Goal: Information Seeking & Learning: Learn about a topic

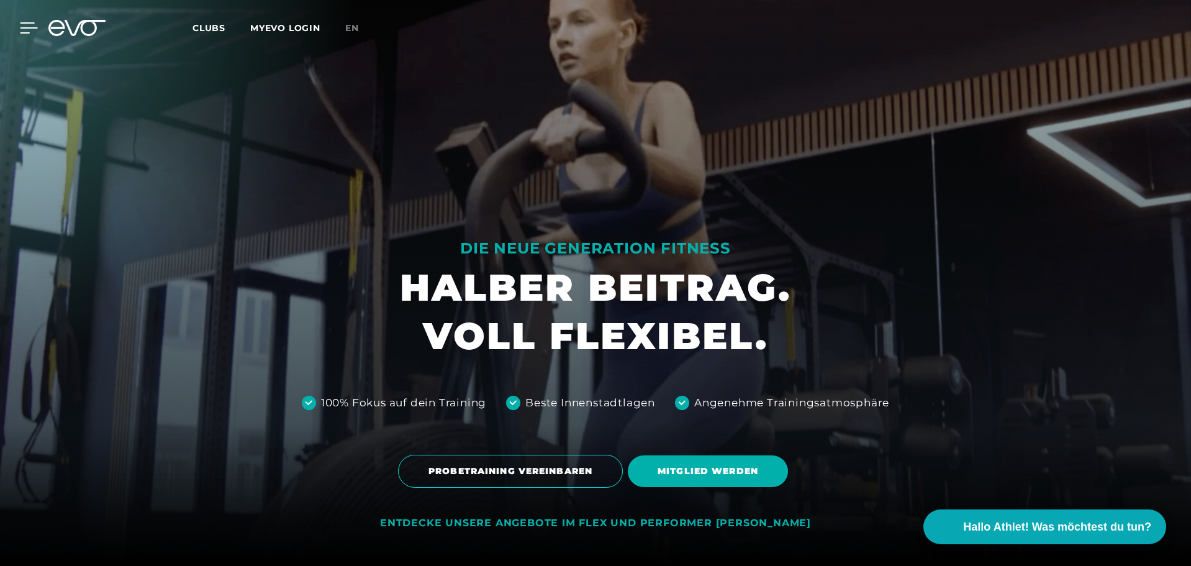
click at [29, 29] on icon at bounding box center [29, 27] width 18 height 11
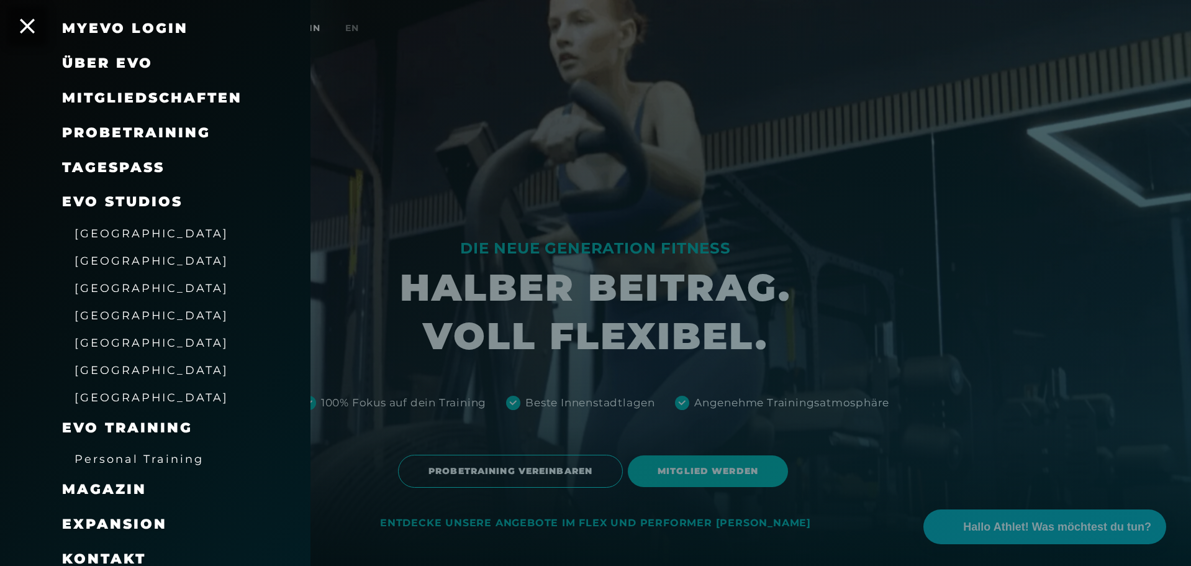
scroll to position [96, 0]
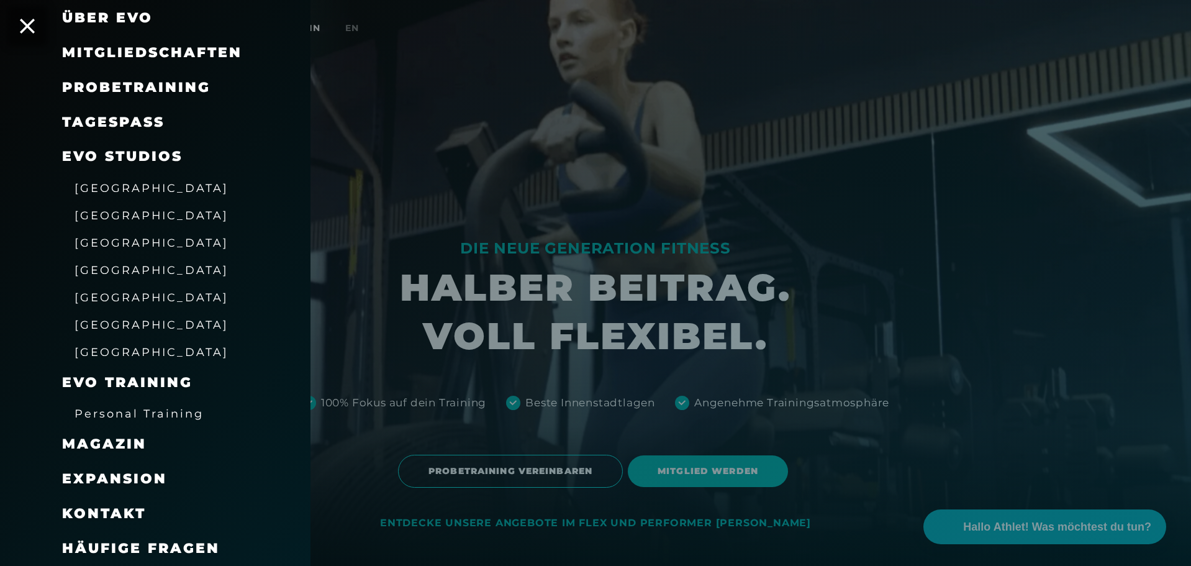
click at [169, 412] on span "Personal Training" at bounding box center [139, 413] width 129 height 13
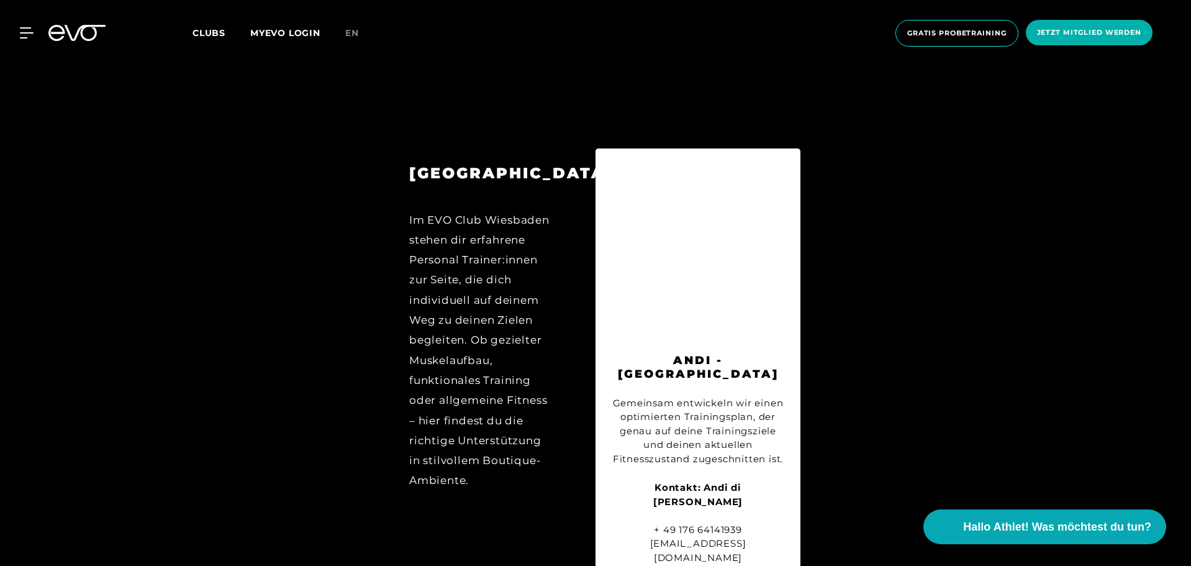
scroll to position [6030, 0]
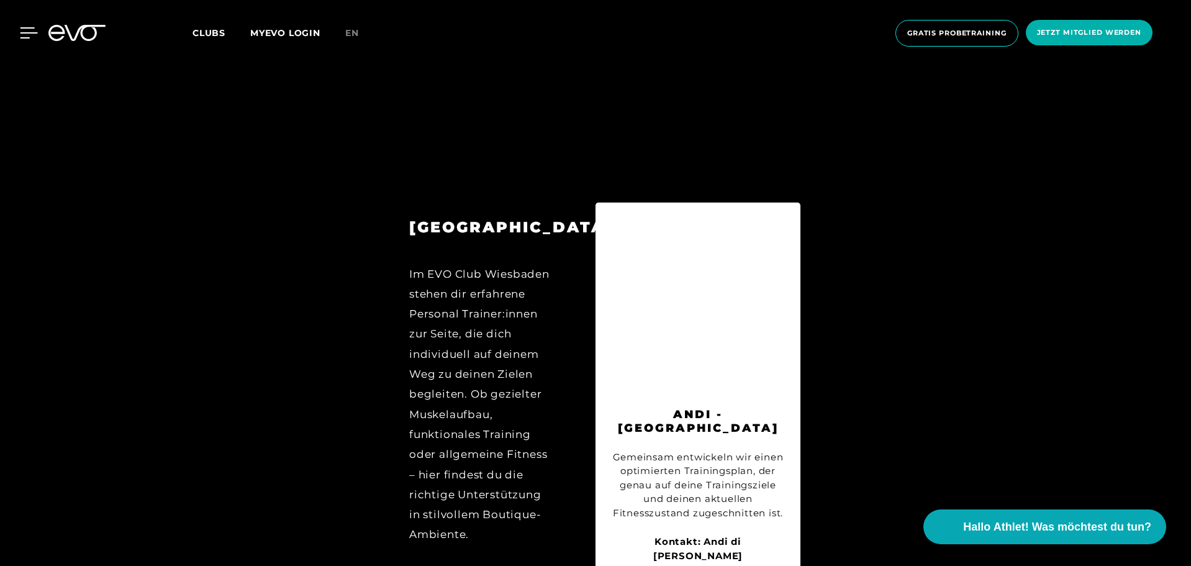
click at [26, 27] on icon at bounding box center [29, 32] width 18 height 11
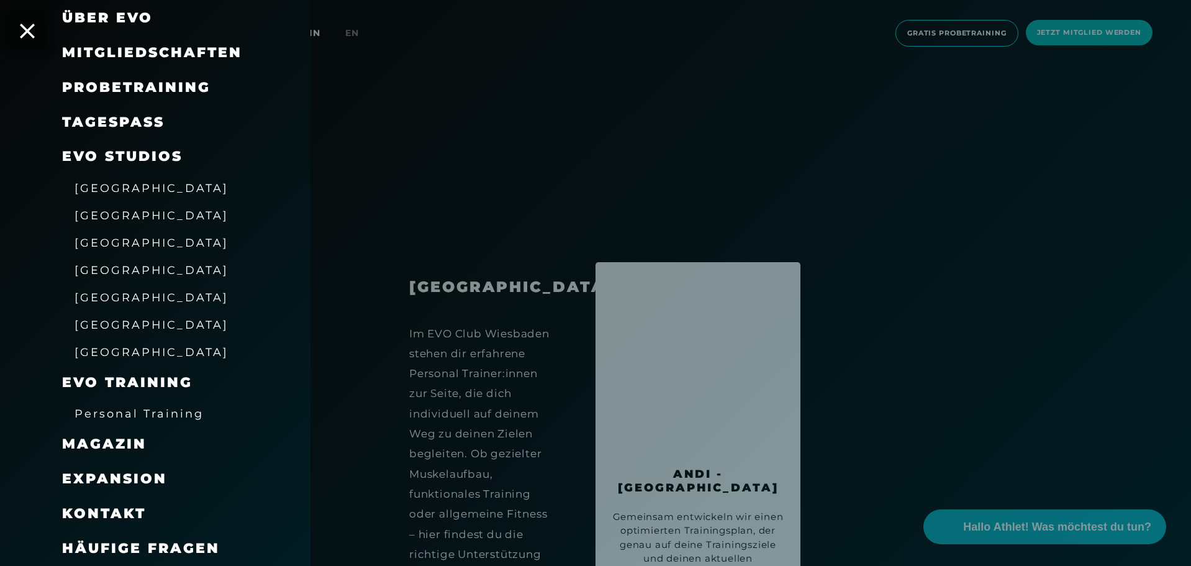
scroll to position [5968, 0]
click at [178, 545] on span "Häufige Fragen" at bounding box center [141, 548] width 158 height 17
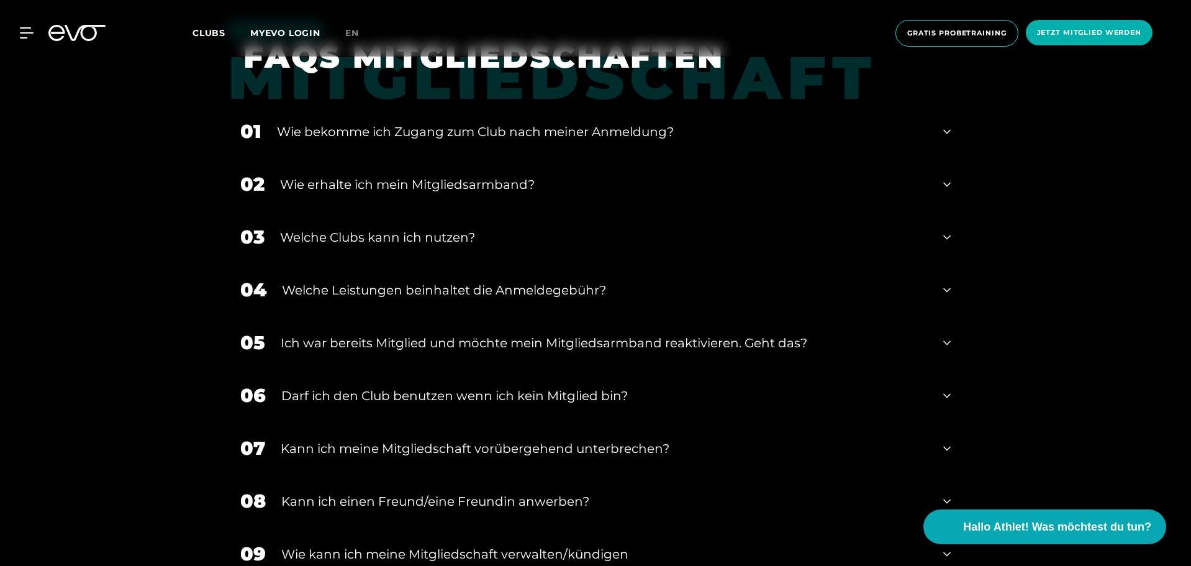
scroll to position [621, 0]
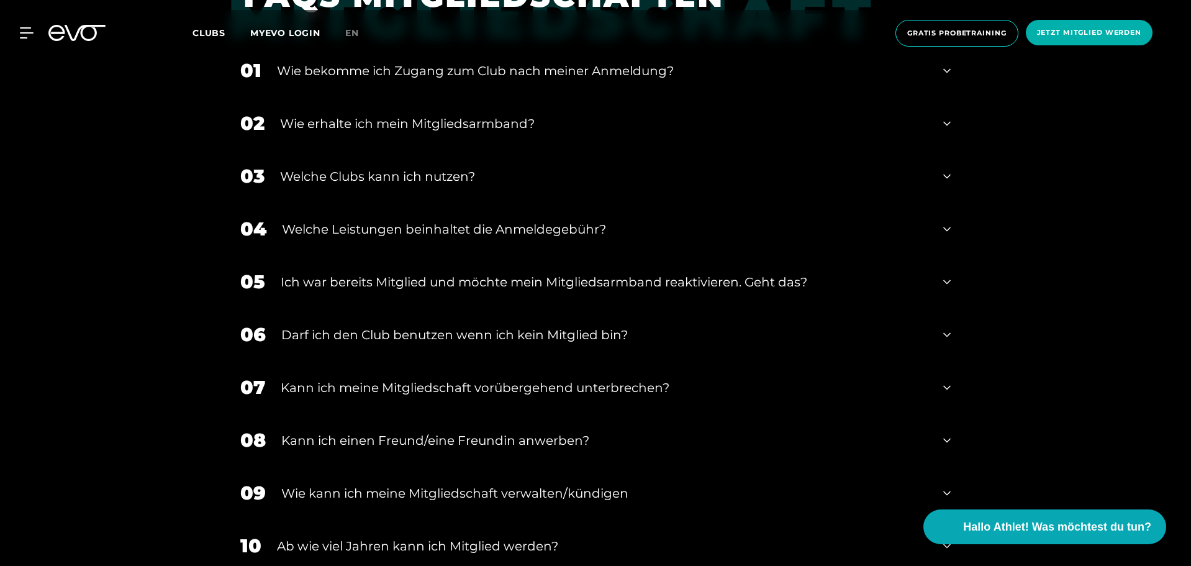
click at [552, 235] on div "Welche Leistungen beinhaltet die Anmeldegebühr?" at bounding box center [605, 229] width 646 height 19
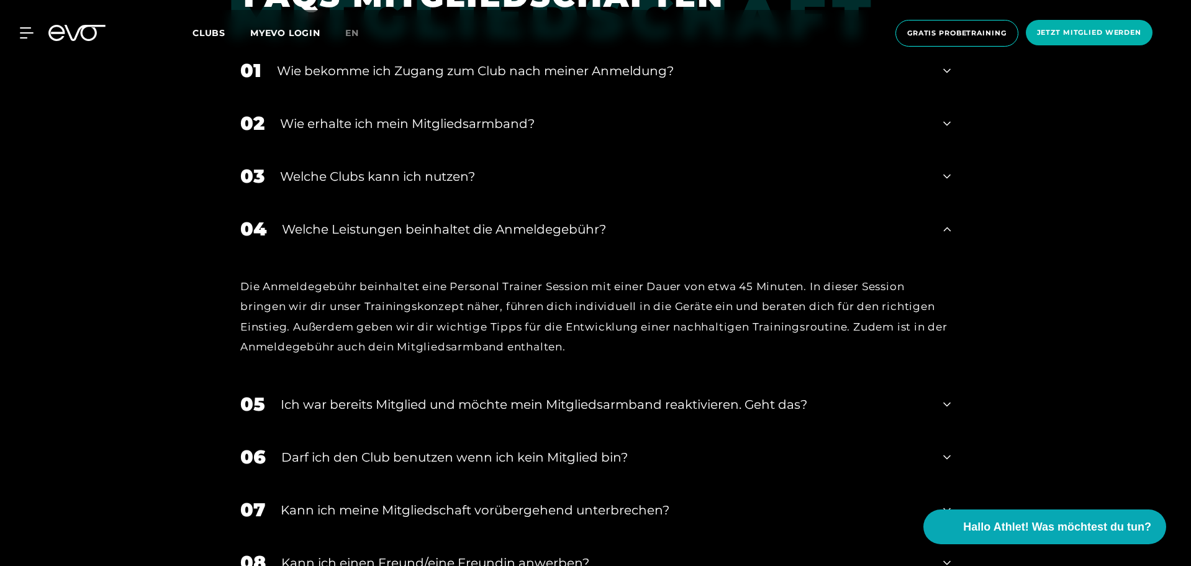
click at [524, 399] on div "Ich war bereits Mitglied und möchte mein Mitgliedsarmband reaktivieren. Geht da…" at bounding box center [604, 404] width 647 height 19
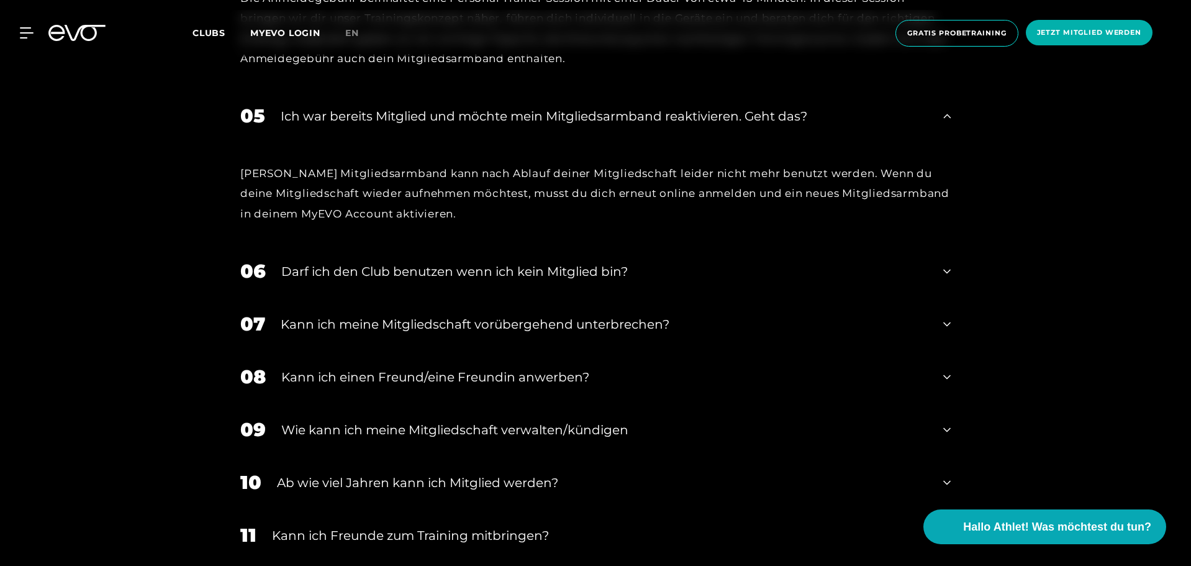
scroll to position [932, 0]
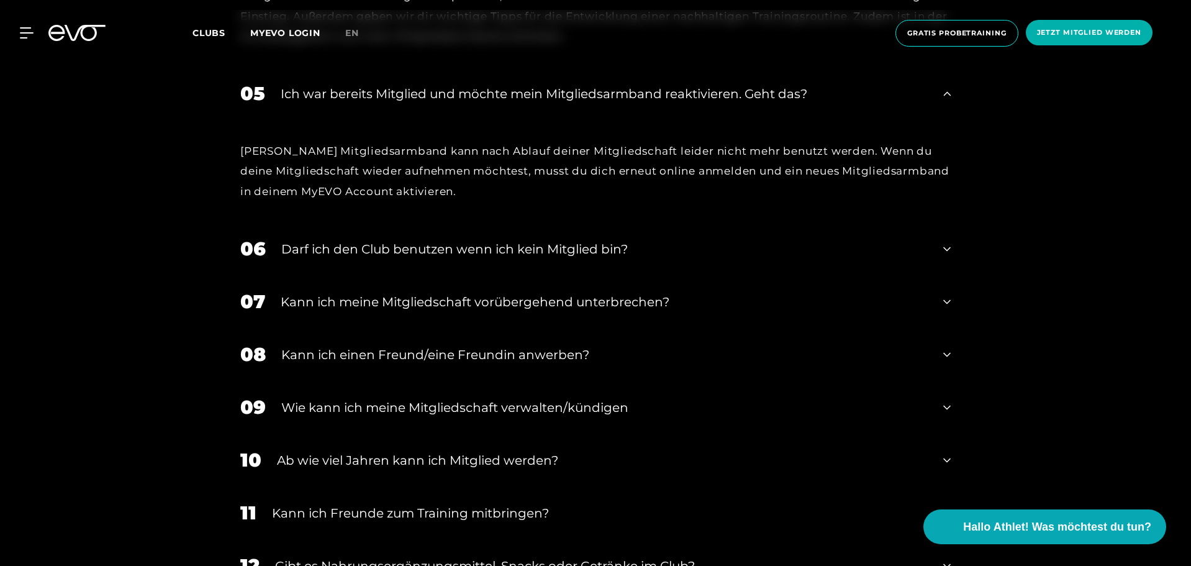
click at [561, 304] on div "Kann ich meine Mitgliedschaft vorübergehend unterbrechen?" at bounding box center [604, 302] width 647 height 19
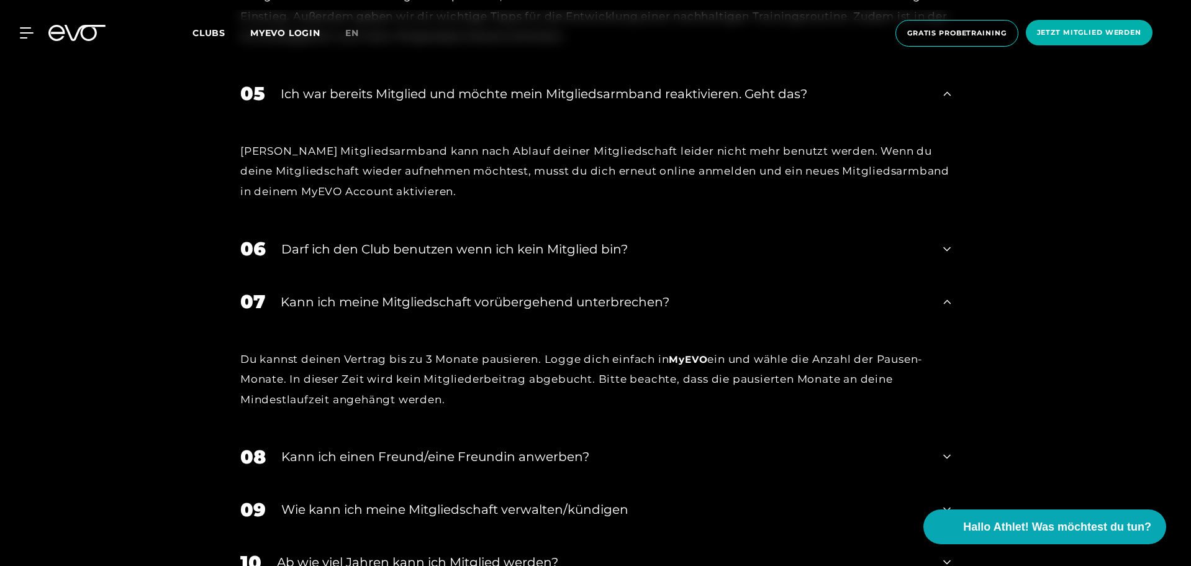
click at [561, 304] on div "Kann ich meine Mitgliedschaft vorübergehend unterbrechen?" at bounding box center [604, 302] width 647 height 19
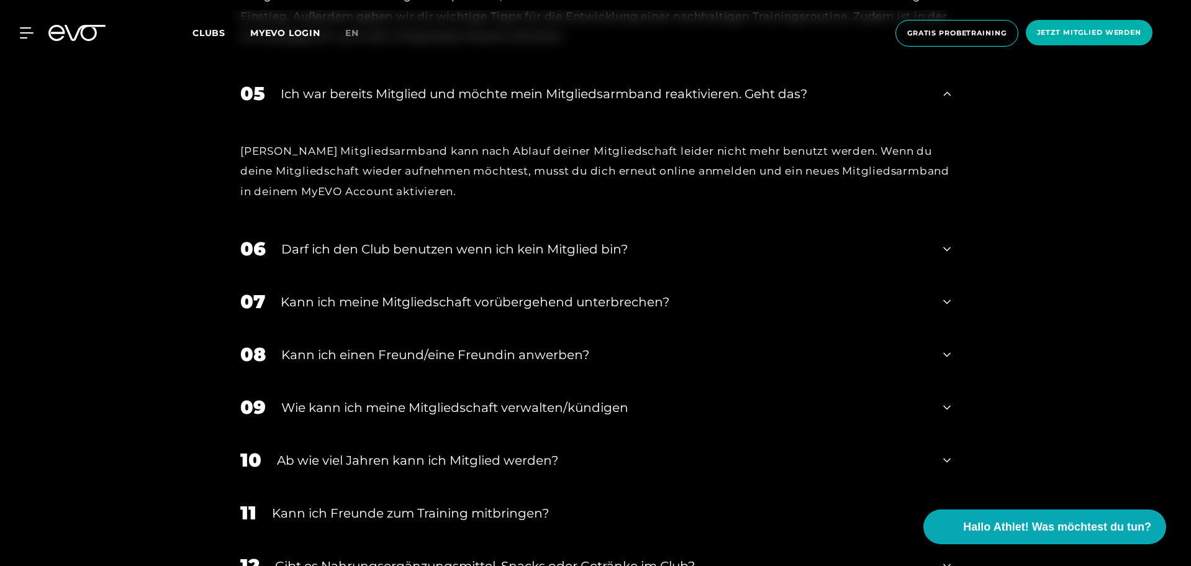
click at [496, 352] on div "Kann ich einen Freund/eine Freundin anwerben?" at bounding box center [604, 354] width 647 height 19
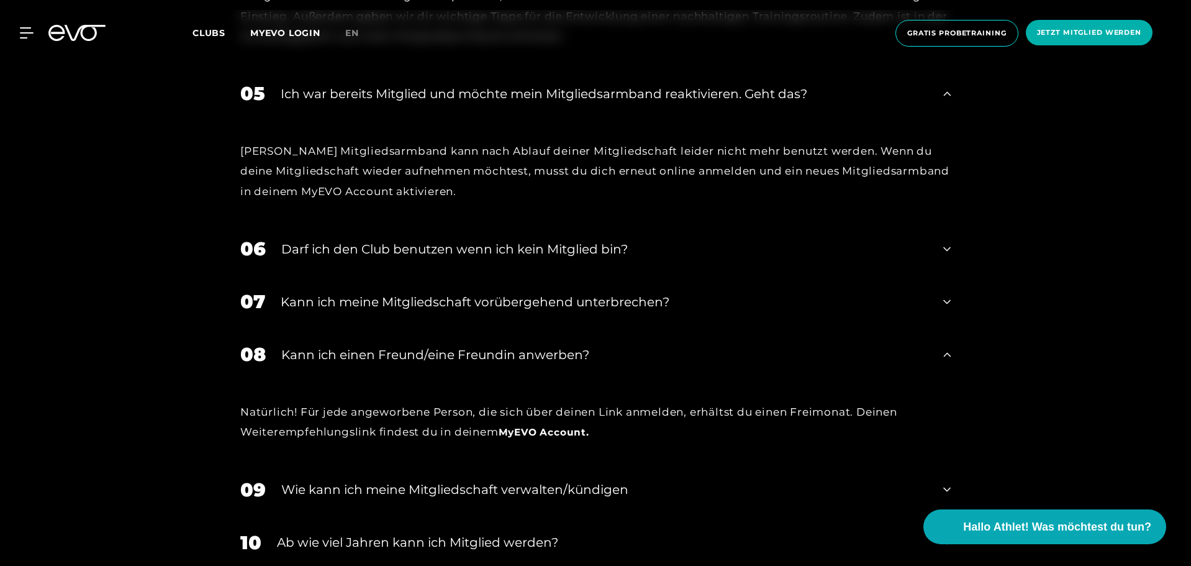
click at [496, 352] on div "Kann ich einen Freund/eine Freundin anwerben?" at bounding box center [604, 354] width 647 height 19
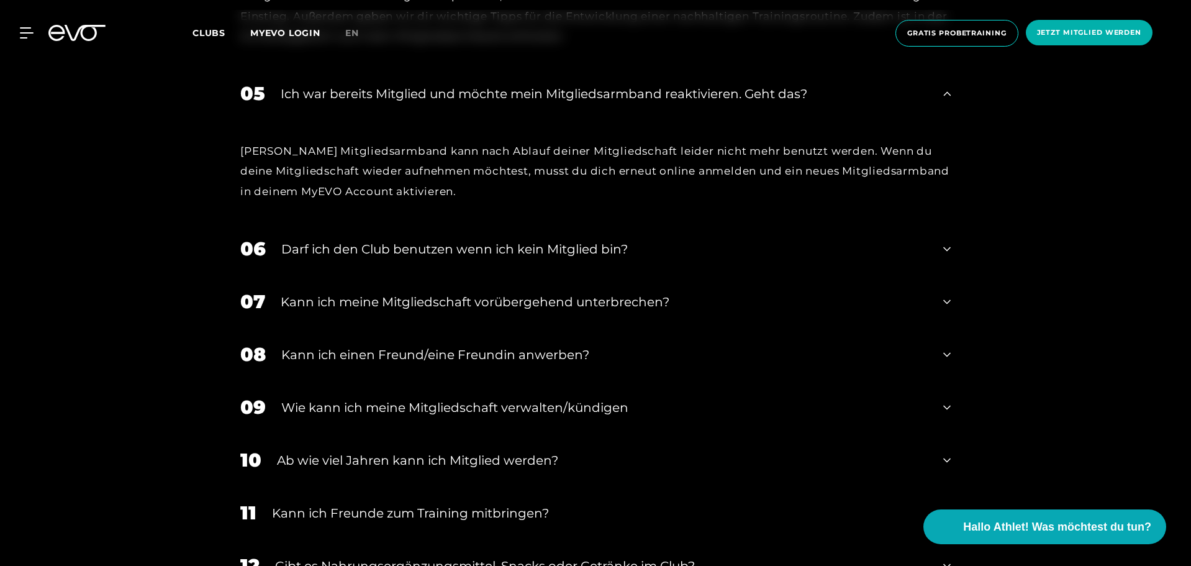
scroll to position [1118, 0]
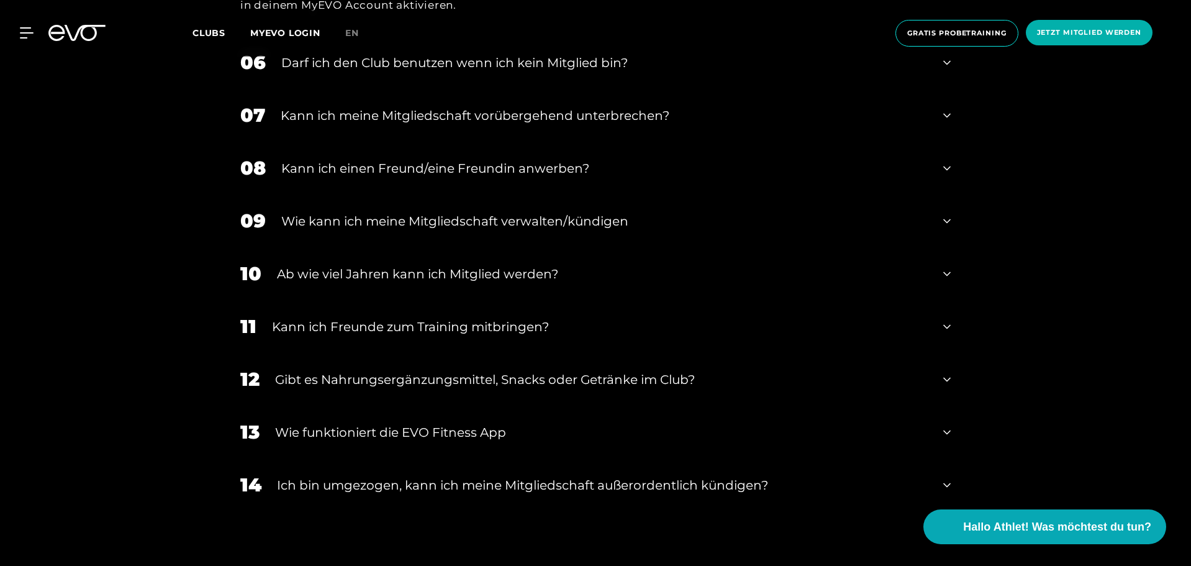
click at [532, 268] on div "Ab wie viel Jahren kann ich Mitglied werden?" at bounding box center [602, 274] width 651 height 19
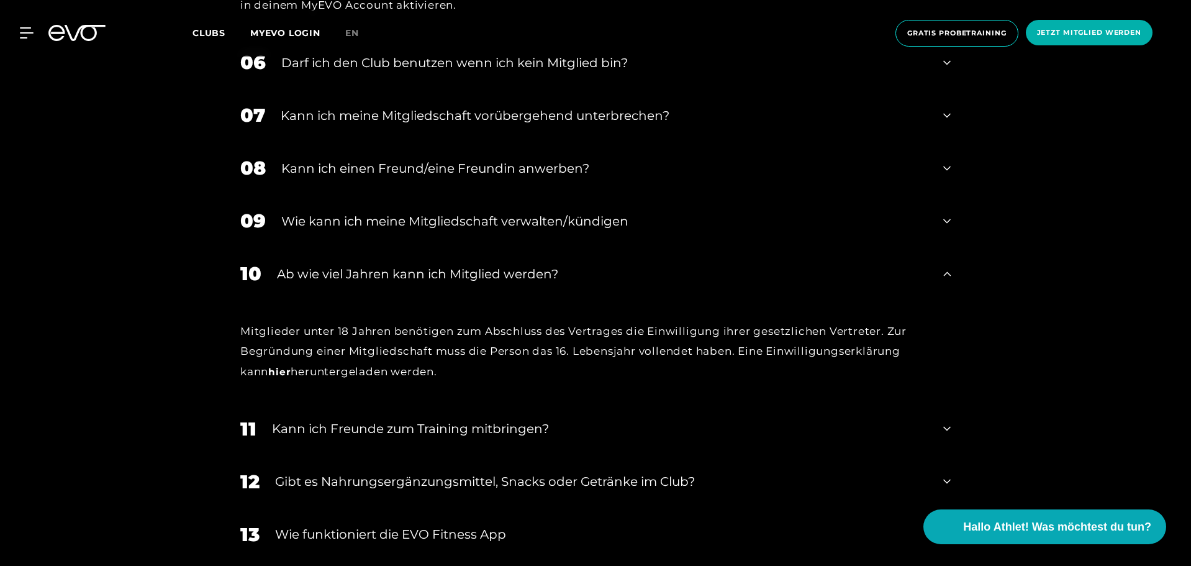
click at [529, 268] on div "Ab wie viel Jahren kann ich Mitglied werden?" at bounding box center [602, 274] width 651 height 19
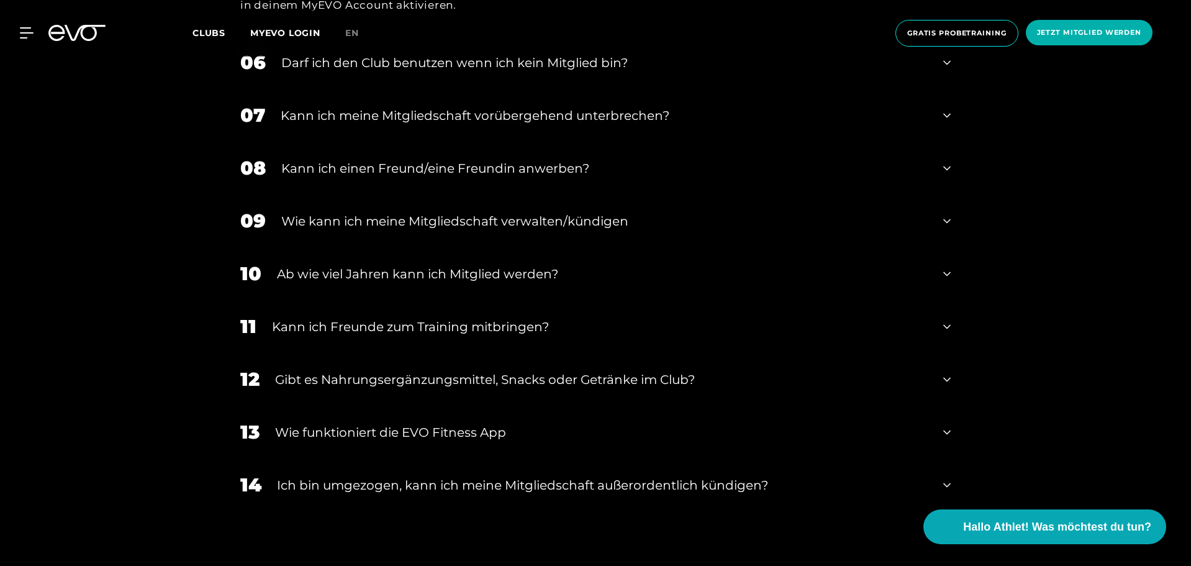
click at [519, 322] on div "Kann ich Freunde zum Training mitbringen?" at bounding box center [600, 326] width 656 height 19
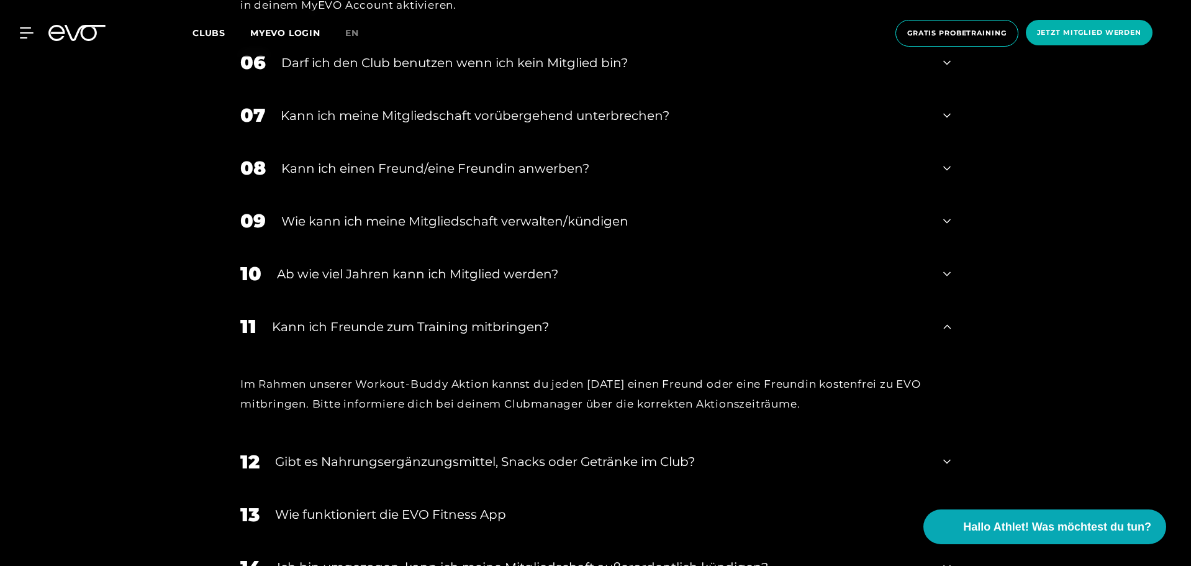
click at [519, 319] on div "Kann ich Freunde zum Training mitbringen?" at bounding box center [600, 326] width 656 height 19
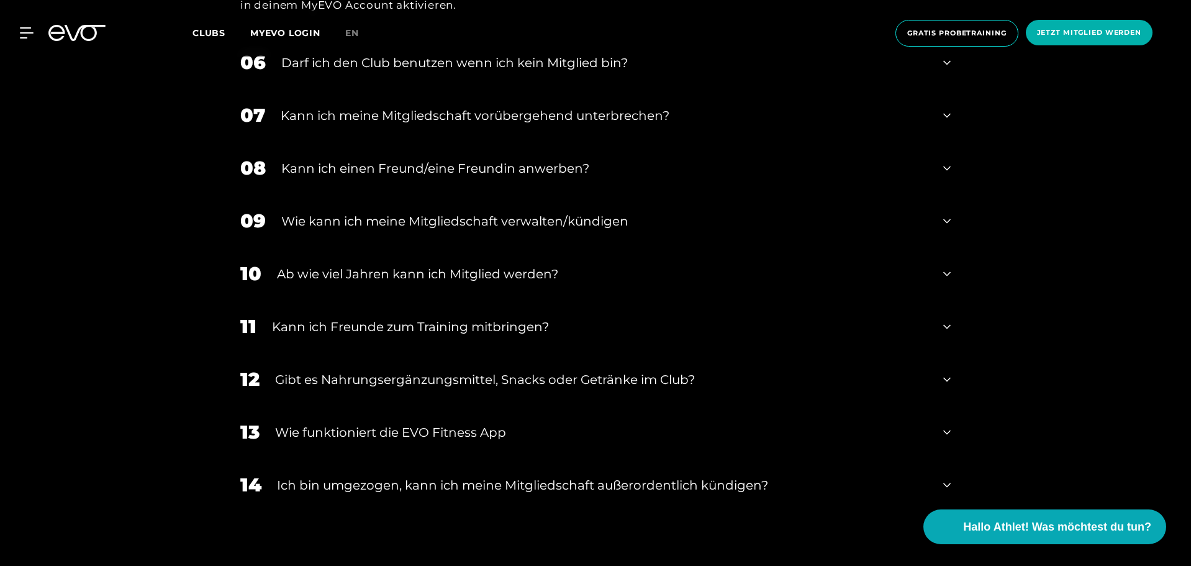
click at [502, 381] on div "Gibt es Nahrungsergänzungsmittel, Snacks oder Getränke im Club?" at bounding box center [601, 379] width 653 height 19
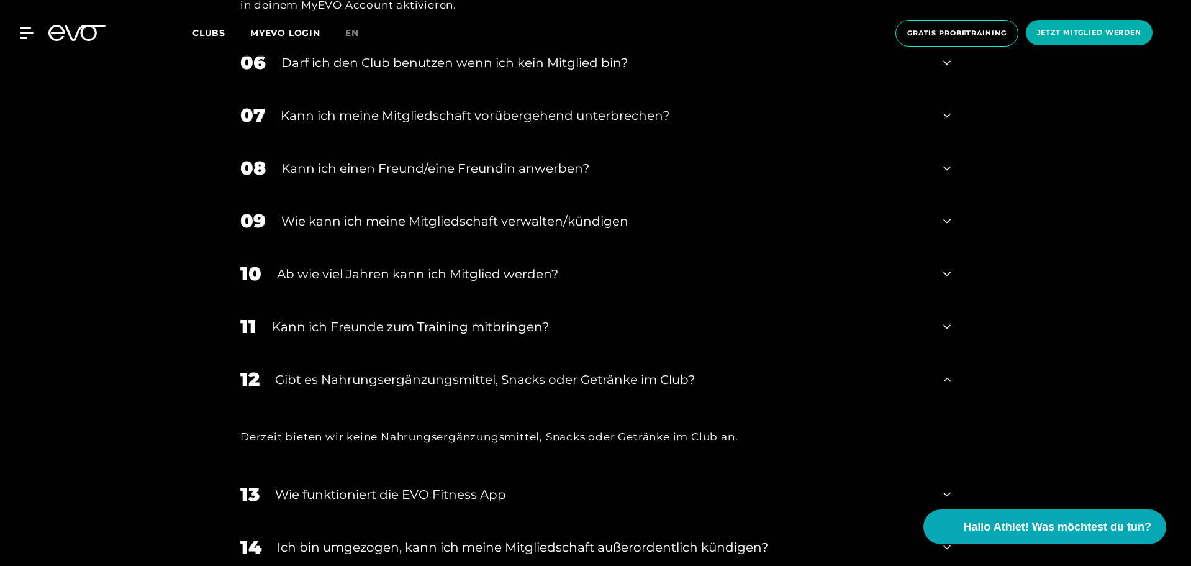
click at [502, 379] on div "Gibt es Nahrungsergänzungsmittel, Snacks oder Getränke im Club?" at bounding box center [601, 379] width 653 height 19
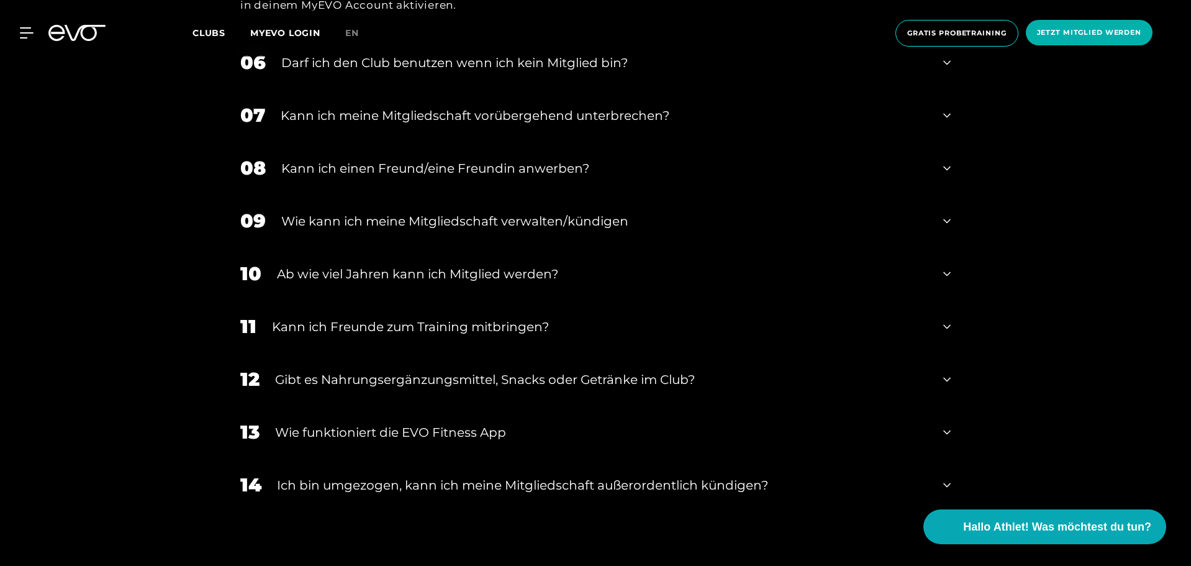
click at [472, 424] on div "Wie funktioniert die EVO Fitness App" at bounding box center [601, 432] width 653 height 19
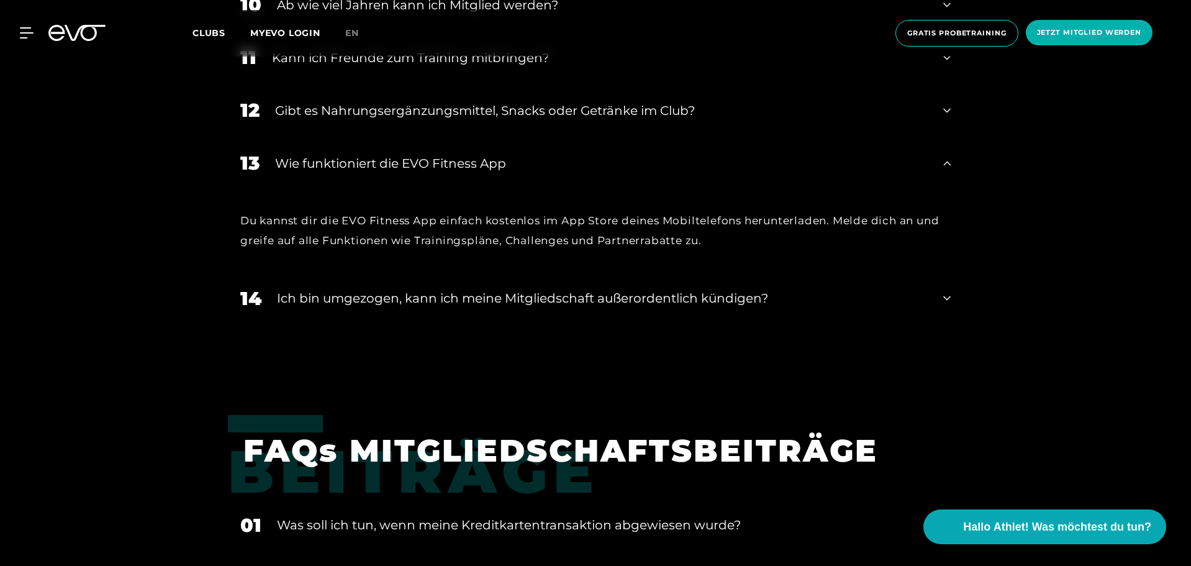
scroll to position [1428, 0]
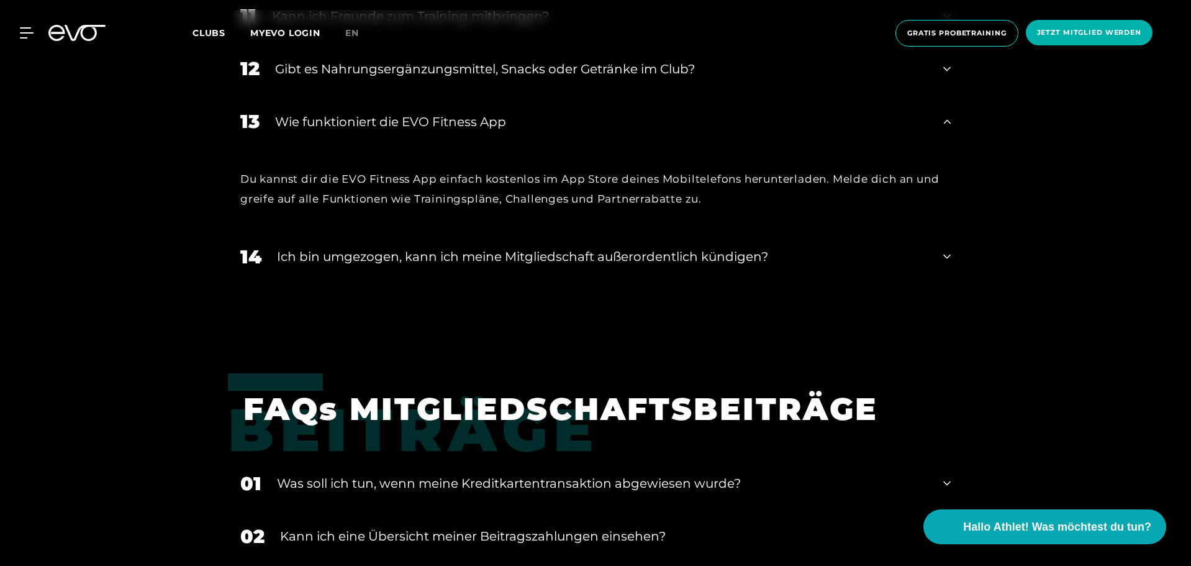
click at [588, 255] on div "Ich bin umgezogen, kann ich meine Mitgliedschaft außerordentlich kündigen?" at bounding box center [602, 256] width 651 height 19
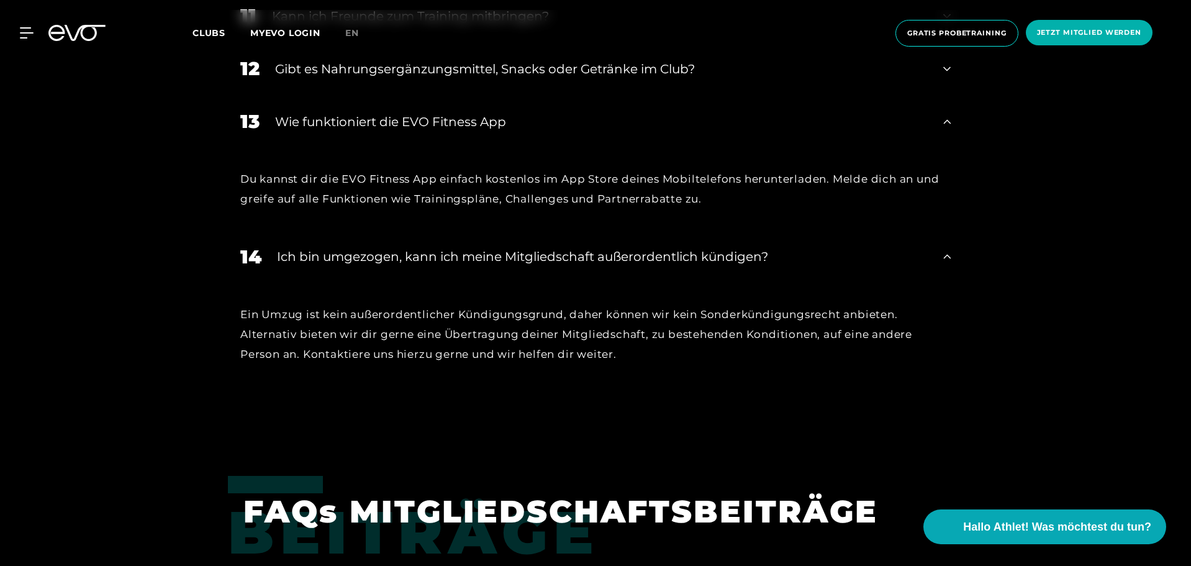
click at [588, 255] on div "Ich bin umgezogen, kann ich meine Mitgliedschaft außerordentlich kündigen?" at bounding box center [602, 256] width 651 height 19
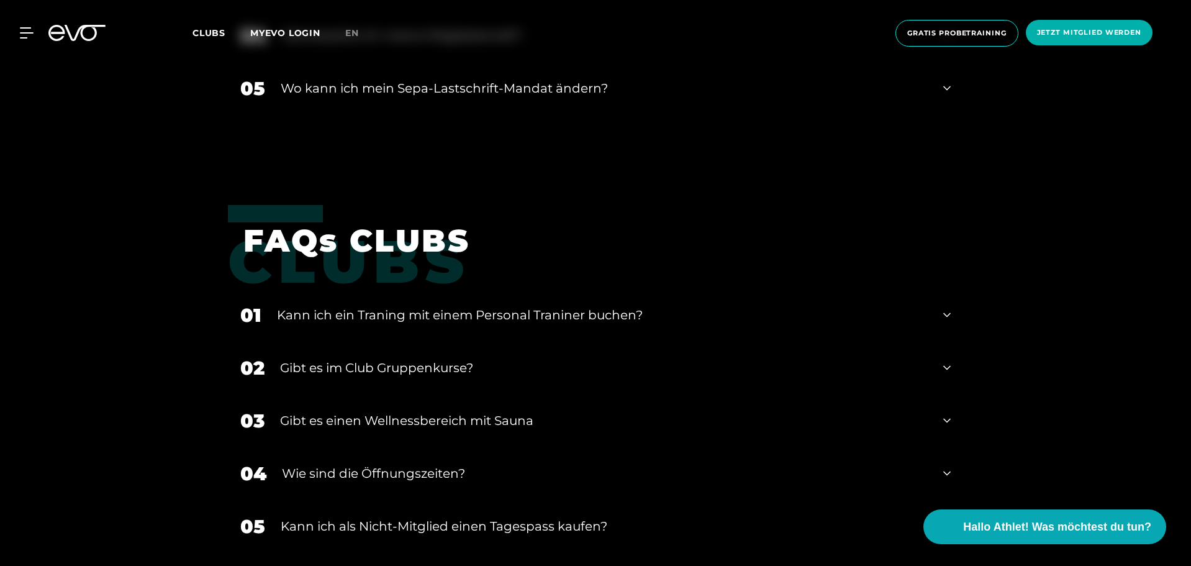
scroll to position [2050, 0]
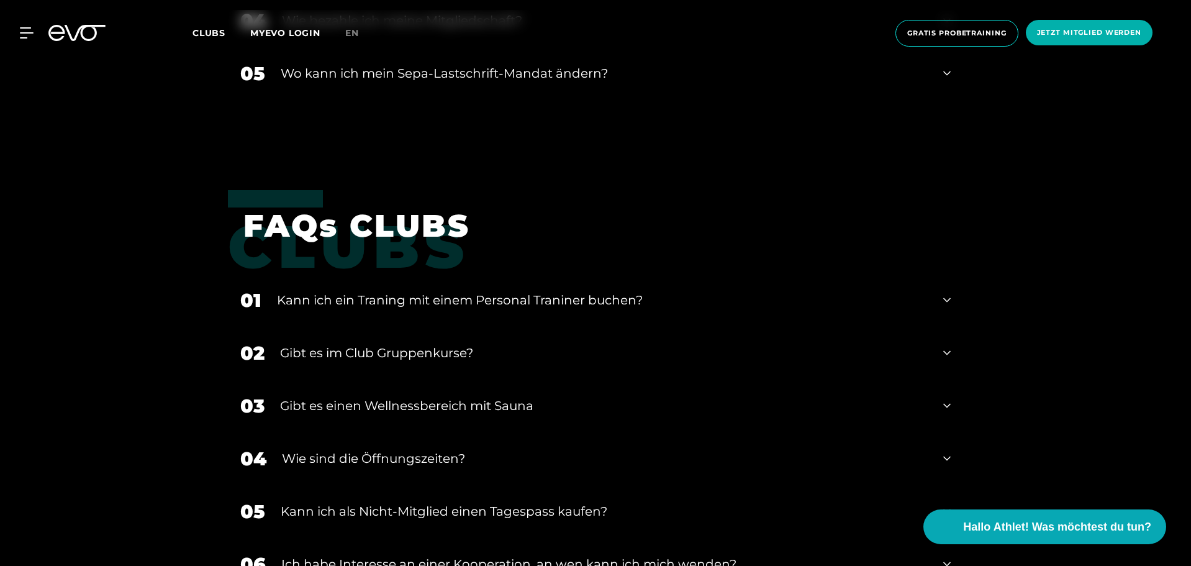
click at [537, 297] on div "Kann ich ein Traning mit einem Personal Traniner buchen?" at bounding box center [602, 300] width 651 height 19
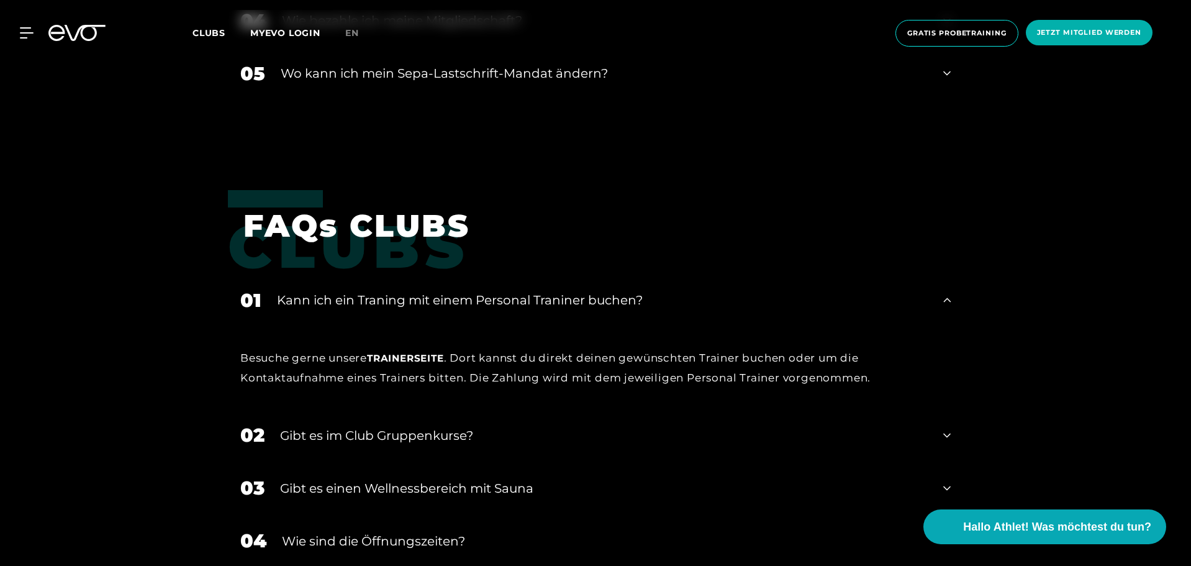
click at [537, 297] on div "Kann ich ein Traning mit einem Personal Traniner buchen?" at bounding box center [602, 300] width 651 height 19
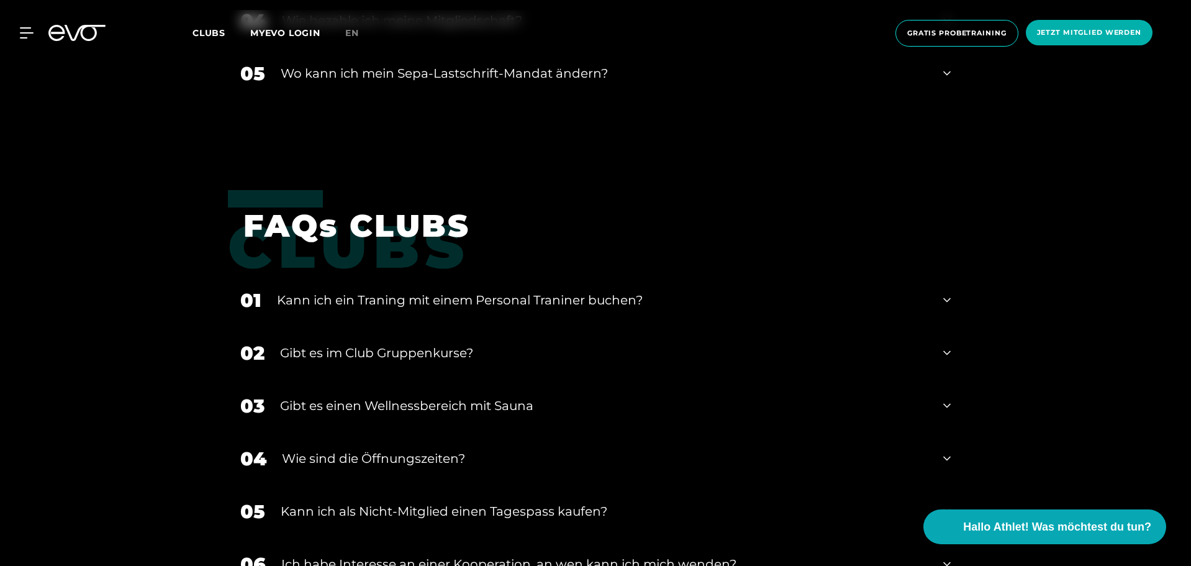
click at [478, 397] on div "Gibt es einen Wellnessbereich mit Sauna" at bounding box center [604, 405] width 648 height 19
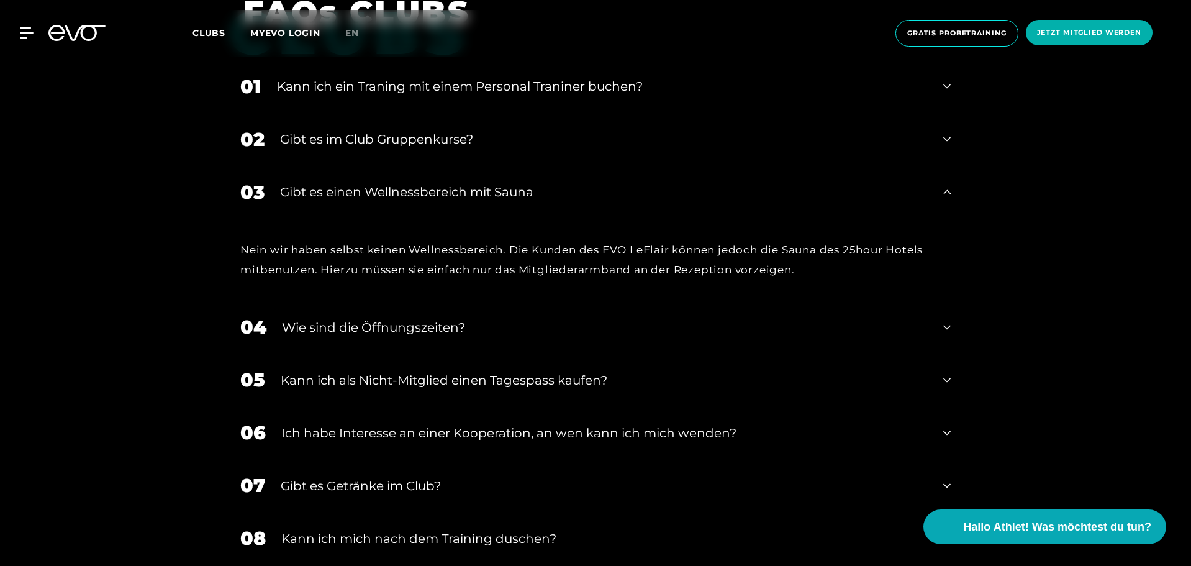
scroll to position [2484, 0]
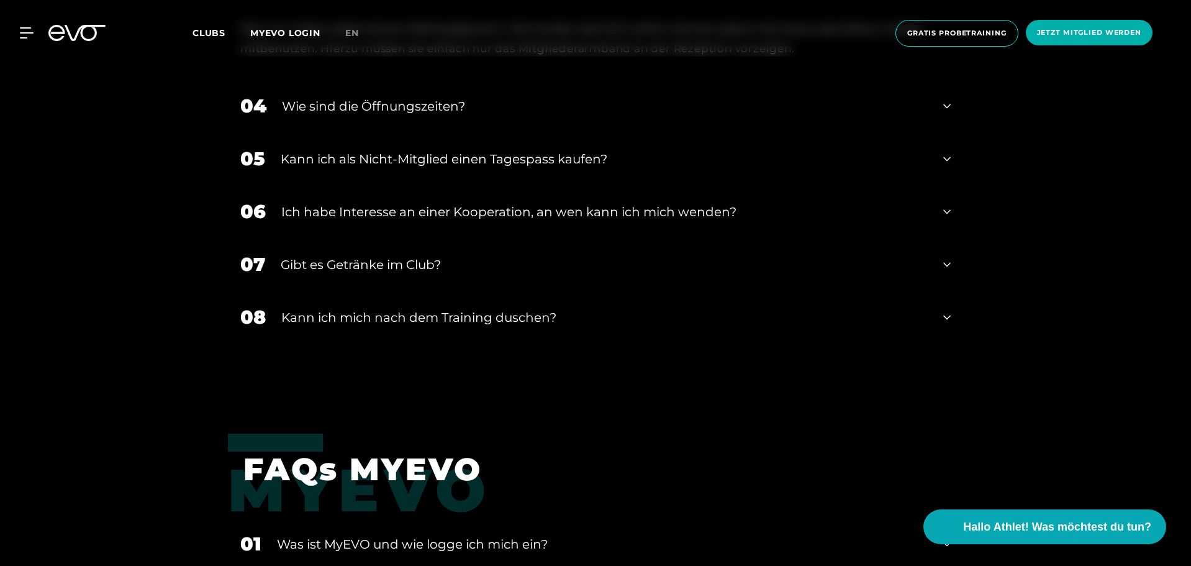
click at [427, 262] on div "Gibt es Getränke im Club?" at bounding box center [604, 264] width 647 height 19
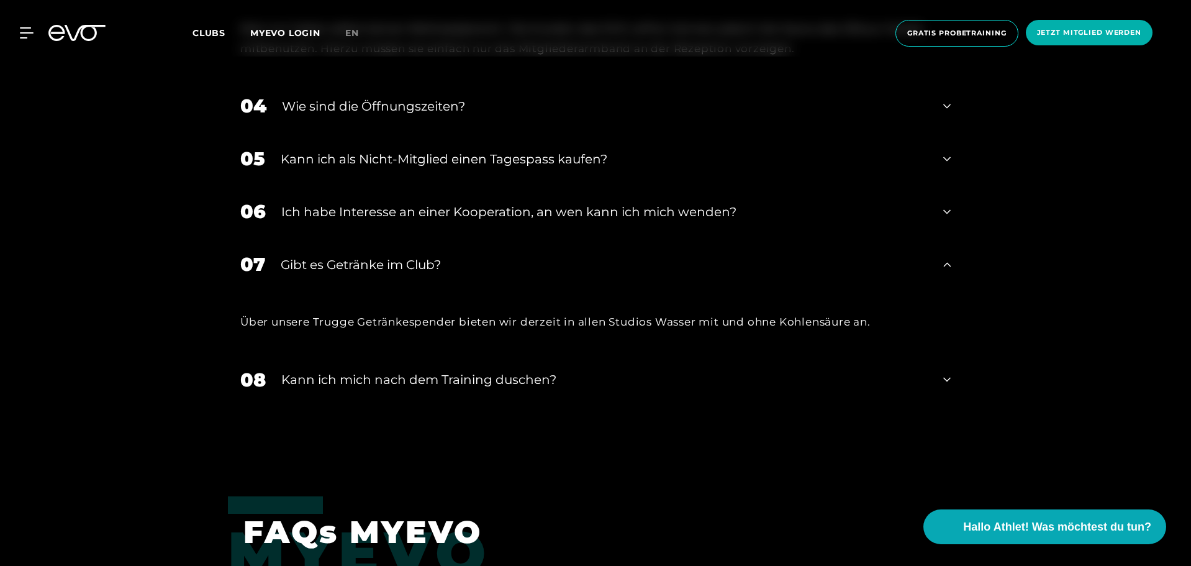
click at [427, 262] on div "Gibt es Getränke im Club?" at bounding box center [604, 264] width 647 height 19
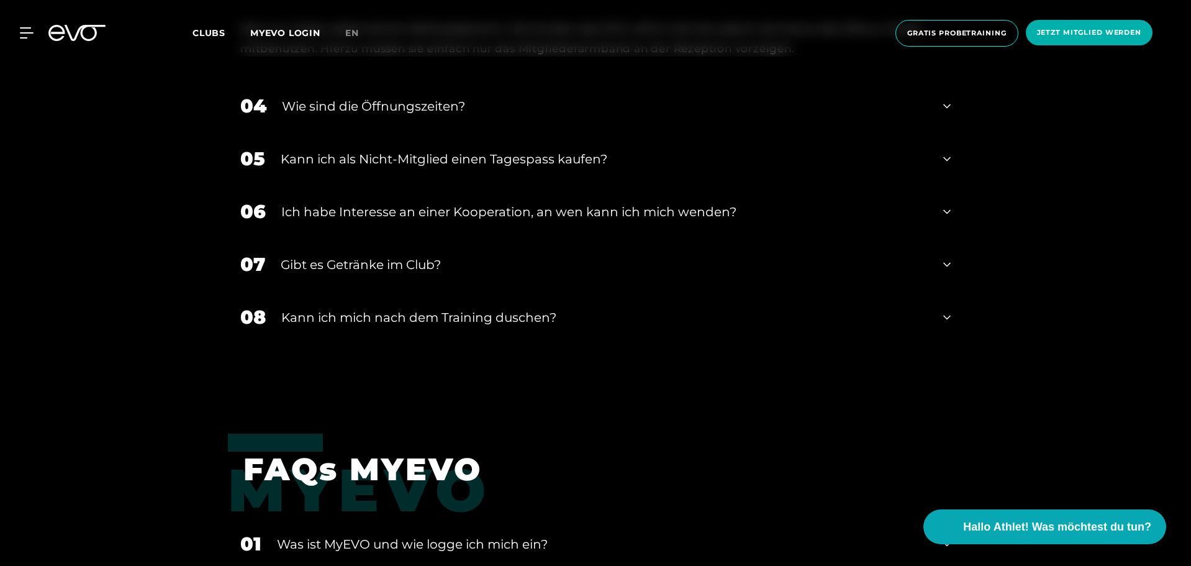
click at [429, 313] on div "Kann ich mich nach dem Training duschen?" at bounding box center [604, 317] width 647 height 19
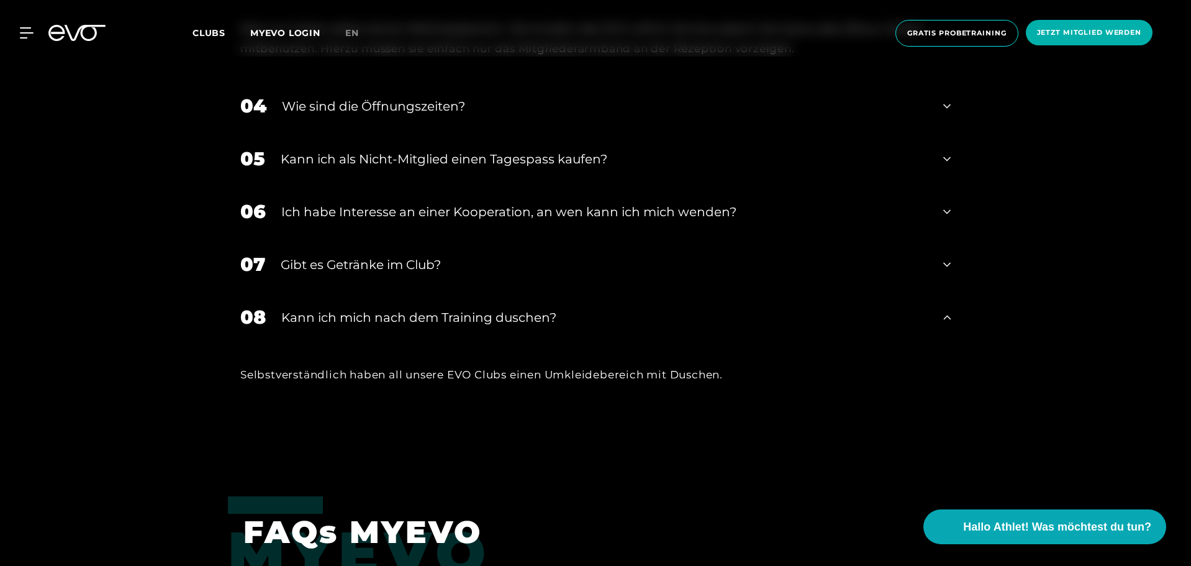
click at [429, 313] on div "Kann ich mich nach dem Training duschen?" at bounding box center [604, 317] width 647 height 19
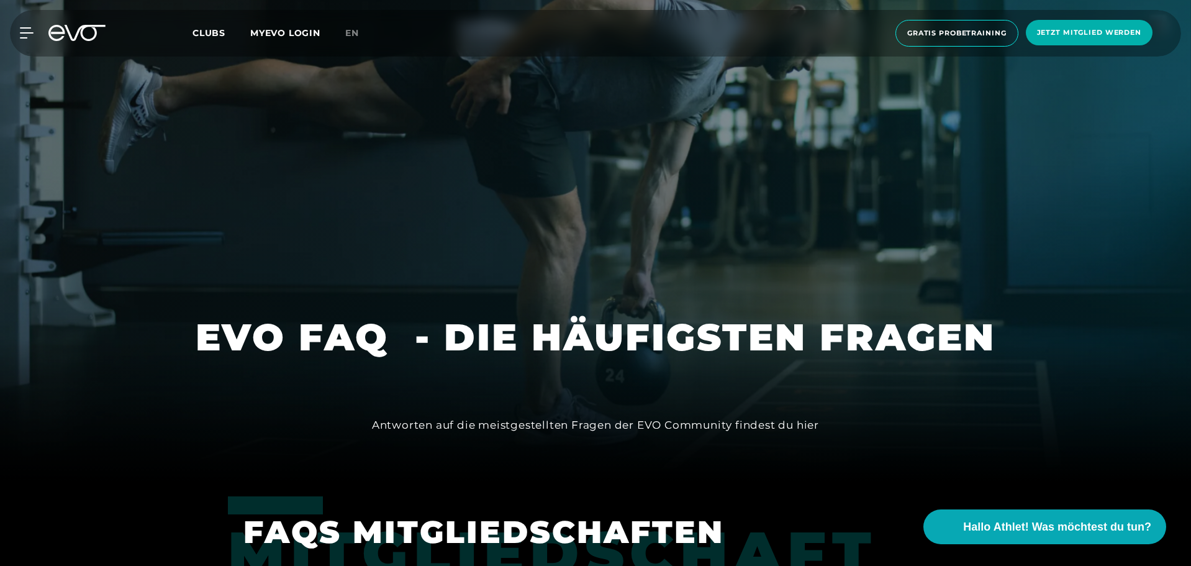
scroll to position [0, 0]
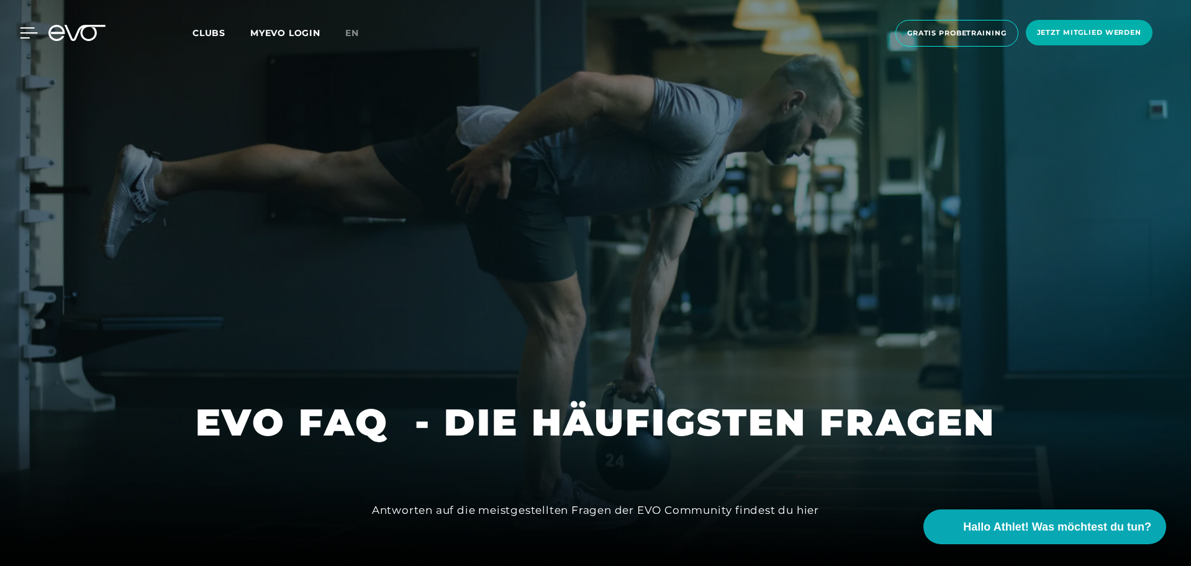
click at [22, 30] on icon at bounding box center [29, 32] width 18 height 11
